Goal: Information Seeking & Learning: Check status

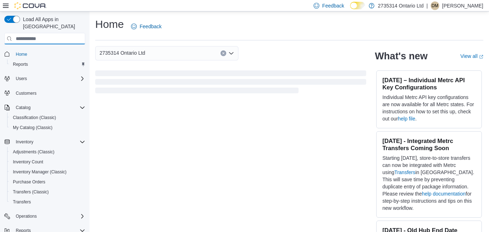
click at [37, 33] on input "search" at bounding box center [44, 38] width 81 height 11
click at [82, 228] on icon "Complex example" at bounding box center [82, 231] width 6 height 6
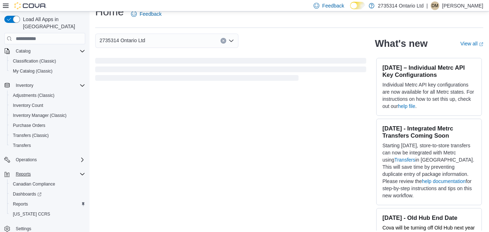
scroll to position [17, 0]
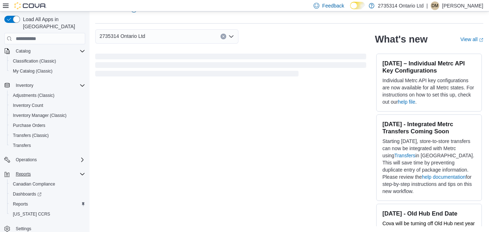
click at [82, 171] on icon "Complex example" at bounding box center [82, 174] width 6 height 6
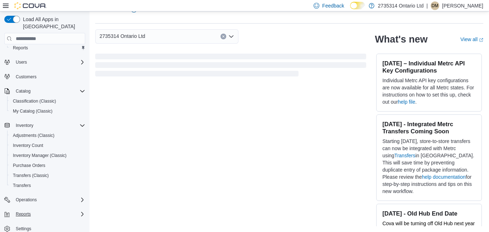
click at [84, 212] on icon "Complex example" at bounding box center [82, 215] width 6 height 6
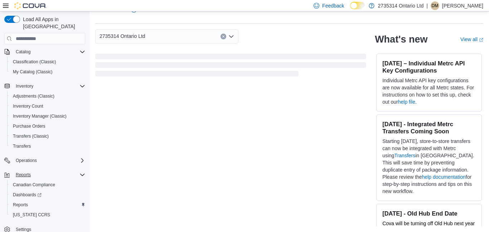
scroll to position [57, 0]
click at [20, 201] on span "Reports" at bounding box center [20, 204] width 15 height 6
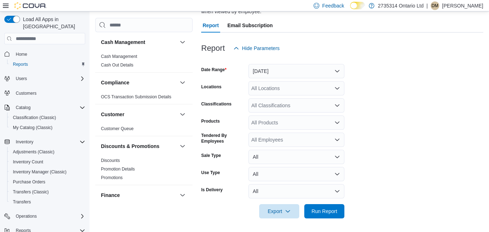
scroll to position [67, 0]
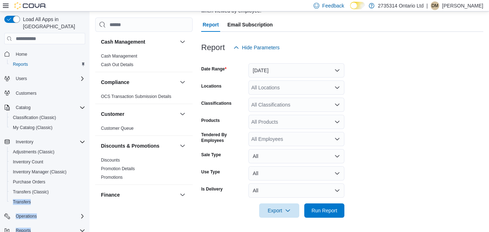
drag, startPoint x: 86, startPoint y: 190, endPoint x: 88, endPoint y: 219, distance: 28.4
click at [88, 219] on div "Load All Apps in New Hub Home Reports Users Customers Catalog Classification (C…" at bounding box center [44, 122] width 89 height 223
click at [80, 228] on icon "Complex example" at bounding box center [82, 231] width 6 height 6
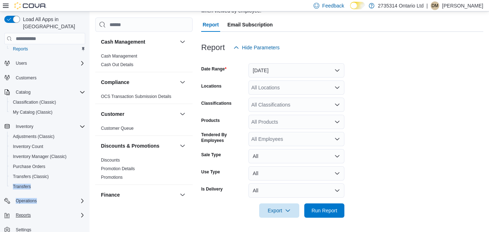
scroll to position [16, 0]
click at [72, 172] on div "Transfers (Classic)" at bounding box center [47, 175] width 75 height 9
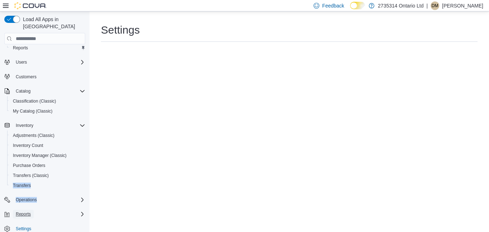
click at [28, 212] on span "Reports" at bounding box center [23, 215] width 15 height 6
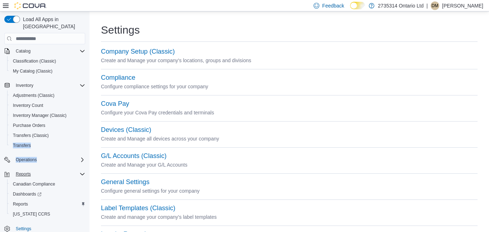
scroll to position [14, 0]
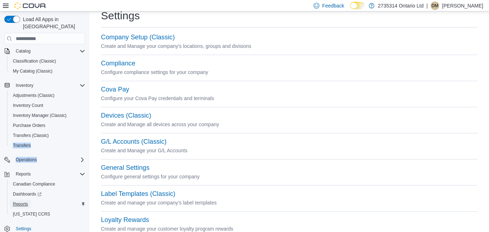
click at [26, 201] on span "Reports" at bounding box center [20, 204] width 15 height 6
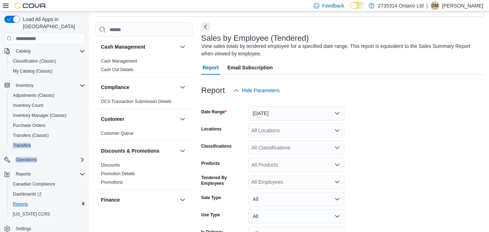
scroll to position [24, 0]
click at [280, 84] on button "Hide Parameters" at bounding box center [256, 90] width 52 height 14
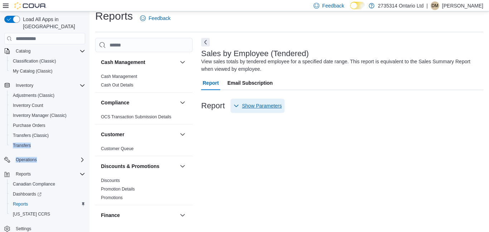
scroll to position [0, 0]
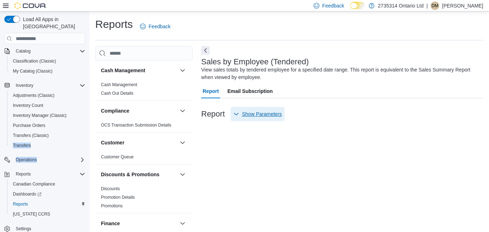
click at [245, 117] on span "Show Parameters" at bounding box center [262, 114] width 40 height 7
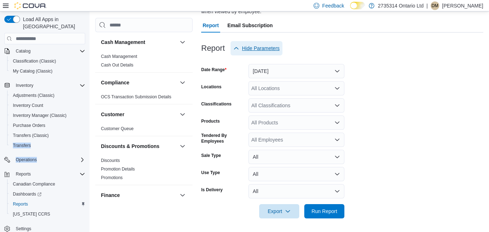
scroll to position [67, 0]
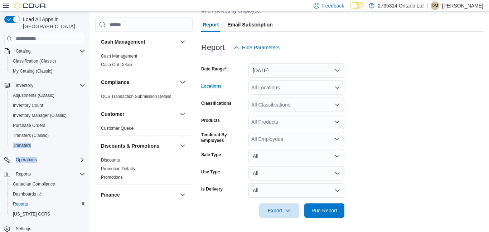
click at [337, 89] on icon "Open list of options" at bounding box center [337, 88] width 4 height 2
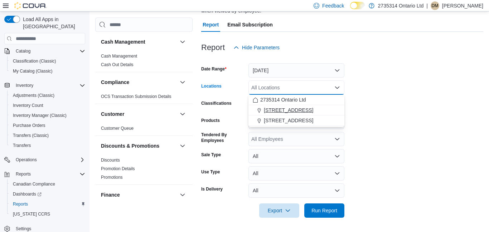
click at [302, 109] on span "268 Sandwich St S" at bounding box center [288, 110] width 49 height 7
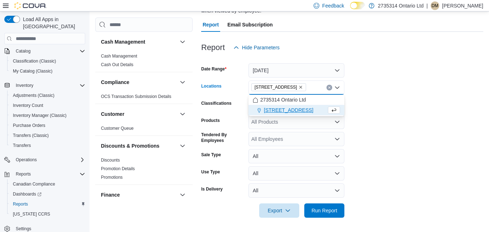
click at [412, 90] on form "Date Range Yesterday Locations 268 Sandwich St S Combo box. Selected. 268 Sandw…" at bounding box center [342, 136] width 282 height 163
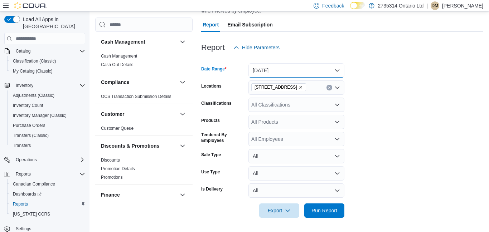
click at [339, 70] on button "[DATE]" at bounding box center [296, 70] width 96 height 14
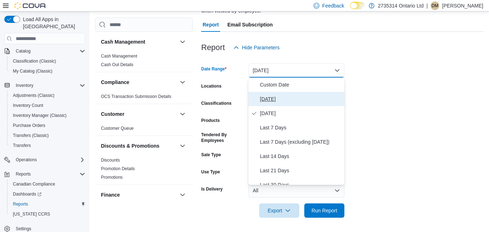
click at [267, 101] on span "Today" at bounding box center [301, 99] width 82 height 9
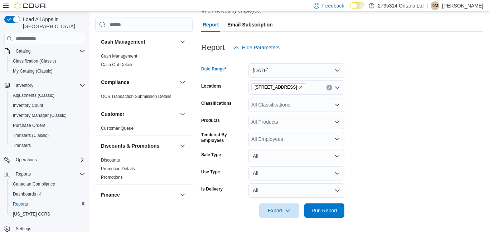
click at [280, 111] on div "All Classifications" at bounding box center [296, 105] width 96 height 14
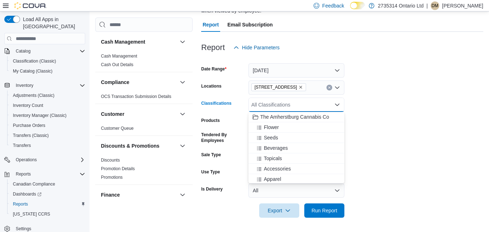
click at [362, 223] on div at bounding box center [342, 222] width 282 height 9
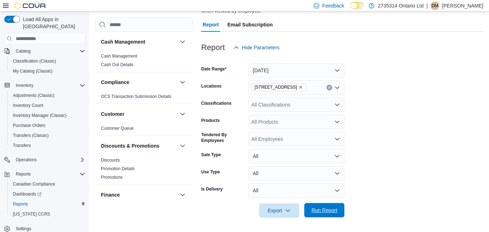
click at [324, 210] on span "Run Report" at bounding box center [324, 210] width 26 height 7
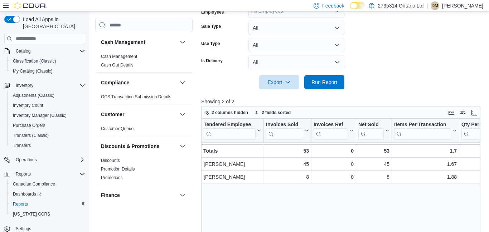
scroll to position [224, 0]
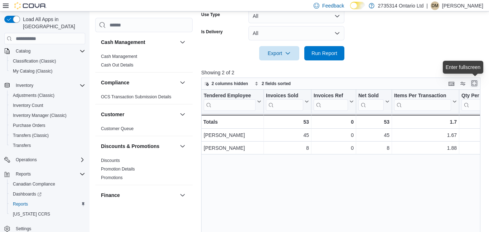
click at [474, 84] on button "Enter fullscreen" at bounding box center [474, 83] width 9 height 9
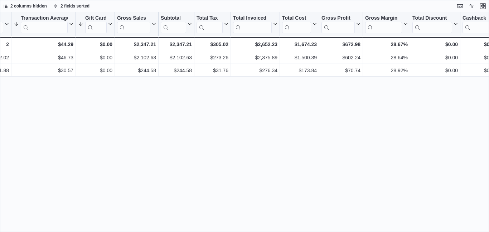
scroll to position [0, 306]
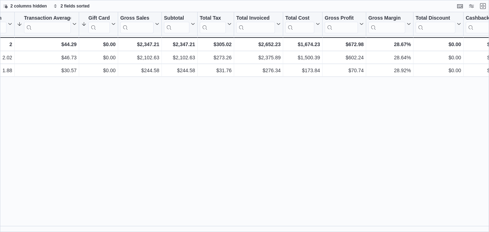
click at [123, 127] on div "Tendered Employee Click to view column header actions Invoices Sold Click to vi…" at bounding box center [244, 122] width 489 height 220
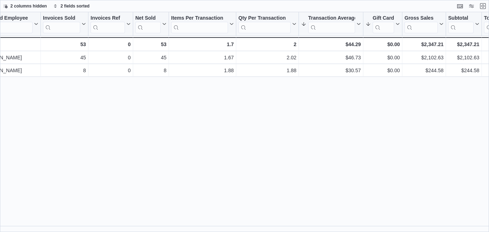
scroll to position [0, 0]
